Goal: Task Accomplishment & Management: Manage account settings

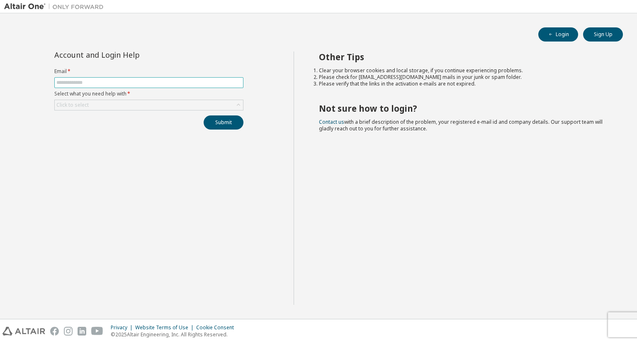
click at [86, 79] on input "text" at bounding box center [148, 82] width 185 height 7
click at [111, 100] on div "Click to select" at bounding box center [149, 105] width 188 height 10
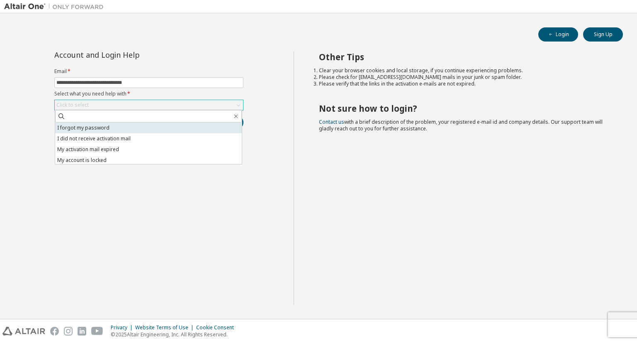
click at [102, 131] on li "I forgot my password" at bounding box center [148, 127] width 187 height 11
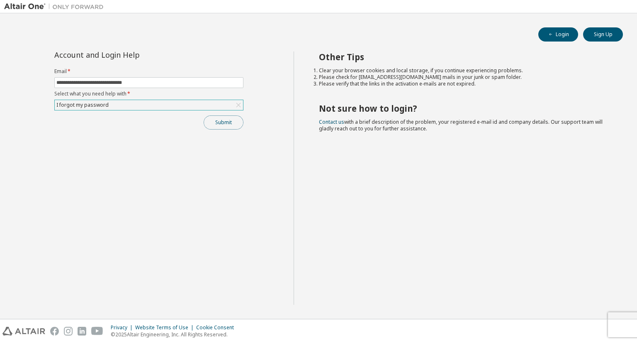
click at [216, 122] on button "Submit" at bounding box center [224, 122] width 40 height 14
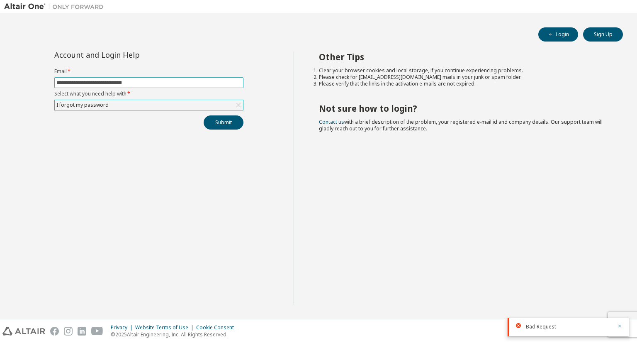
click at [73, 80] on input "**********" at bounding box center [148, 82] width 185 height 7
type input "**********"
click at [227, 121] on button "Submit" at bounding box center [224, 122] width 40 height 14
click at [620, 325] on icon "button" at bounding box center [620, 326] width 3 height 3
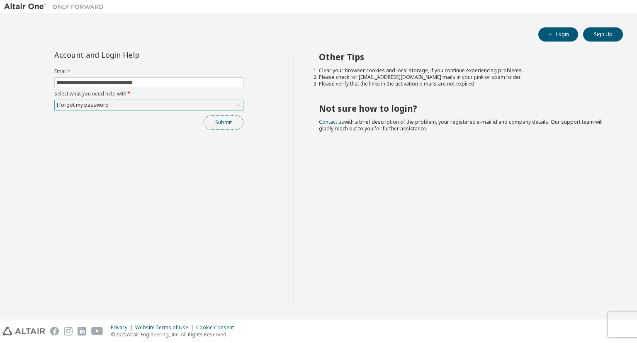
click at [222, 120] on button "Submit" at bounding box center [224, 122] width 40 height 14
click at [618, 319] on icon "button" at bounding box center [620, 319] width 5 height 5
click at [563, 35] on button "Login" at bounding box center [559, 34] width 40 height 14
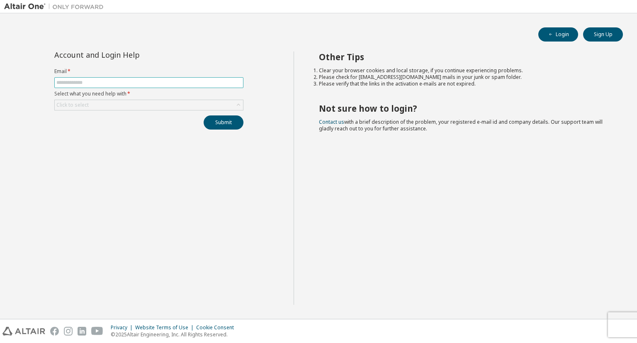
click at [71, 82] on input "text" at bounding box center [148, 82] width 185 height 7
type input "**********"
click at [222, 122] on button "Submit" at bounding box center [224, 122] width 40 height 14
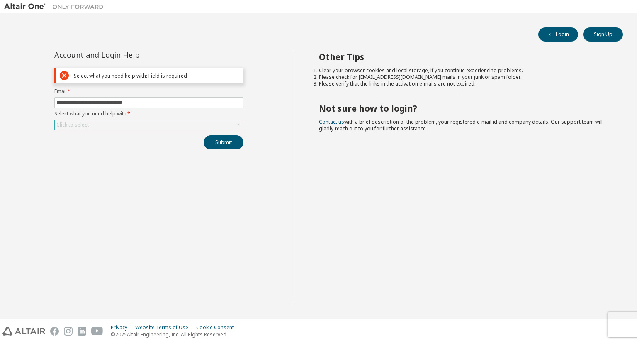
click at [168, 123] on div "Click to select" at bounding box center [149, 125] width 188 height 10
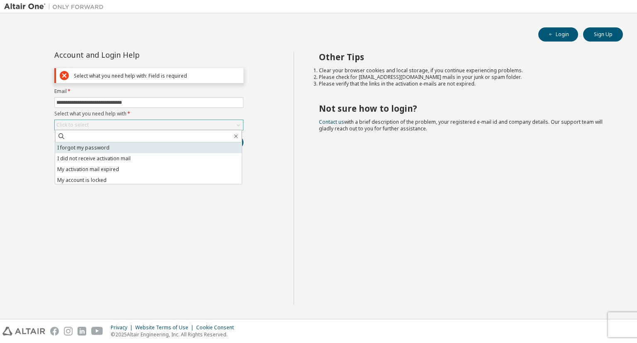
click at [118, 148] on li "I forgot my password" at bounding box center [148, 147] width 187 height 11
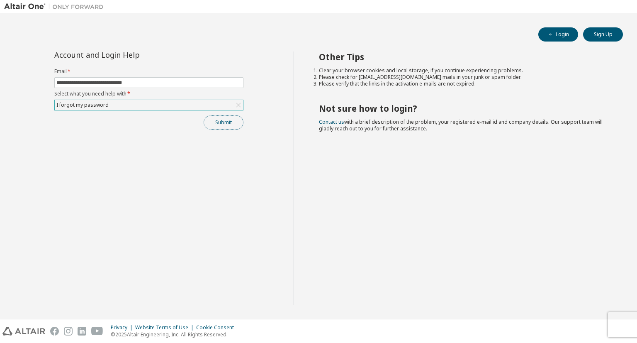
click at [229, 124] on button "Submit" at bounding box center [224, 122] width 40 height 14
click at [237, 106] on icon at bounding box center [238, 105] width 5 height 5
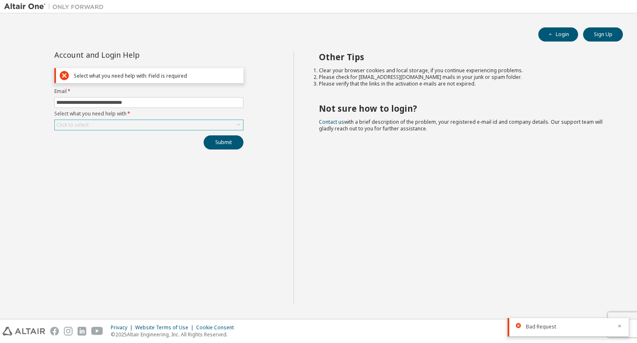
click at [237, 127] on icon at bounding box center [238, 125] width 8 height 8
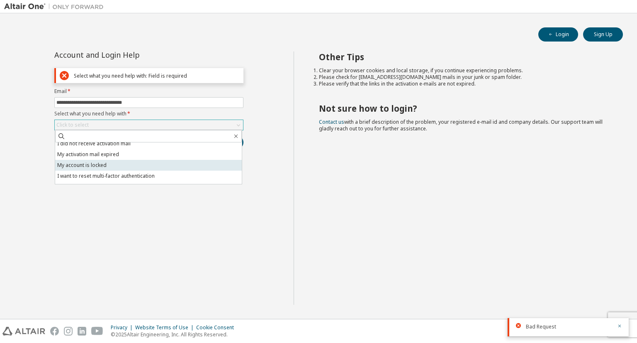
scroll to position [23, 0]
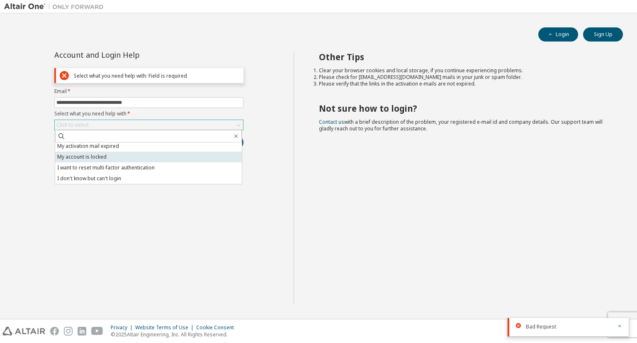
click at [122, 154] on li "My account is locked" at bounding box center [148, 156] width 187 height 11
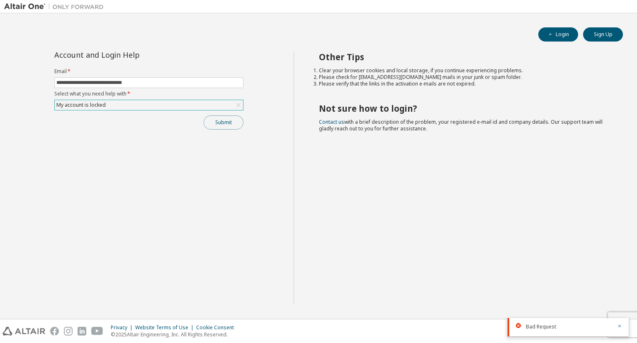
click at [223, 122] on button "Submit" at bounding box center [224, 122] width 40 height 14
click at [621, 300] on icon "button" at bounding box center [620, 300] width 5 height 5
click at [621, 326] on icon "button" at bounding box center [620, 325] width 5 height 5
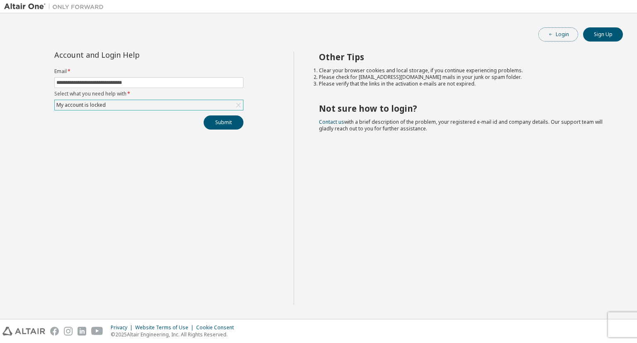
click at [562, 37] on button "Login" at bounding box center [559, 34] width 40 height 14
